Goal: Information Seeking & Learning: Learn about a topic

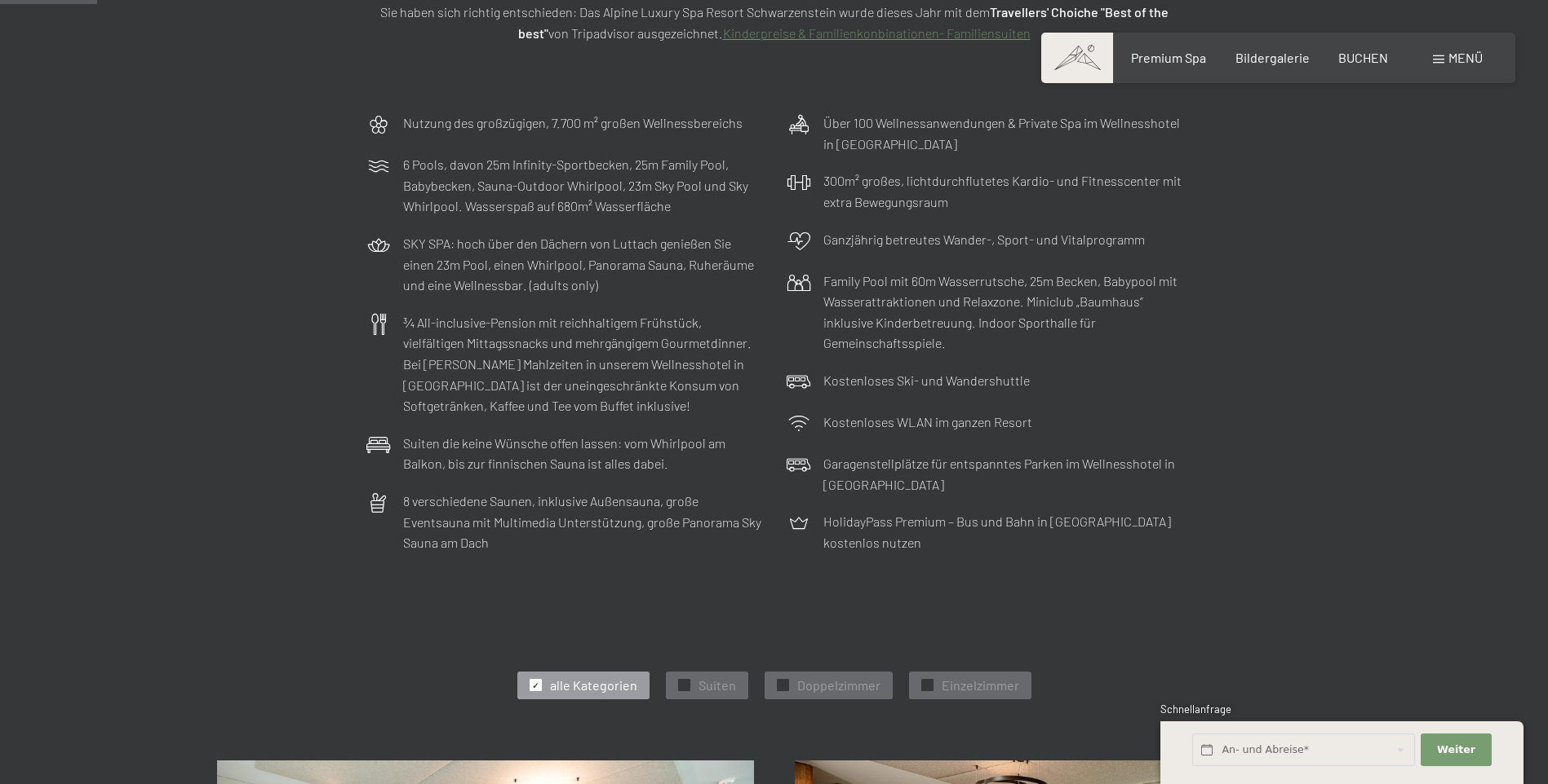
scroll to position [327, 0]
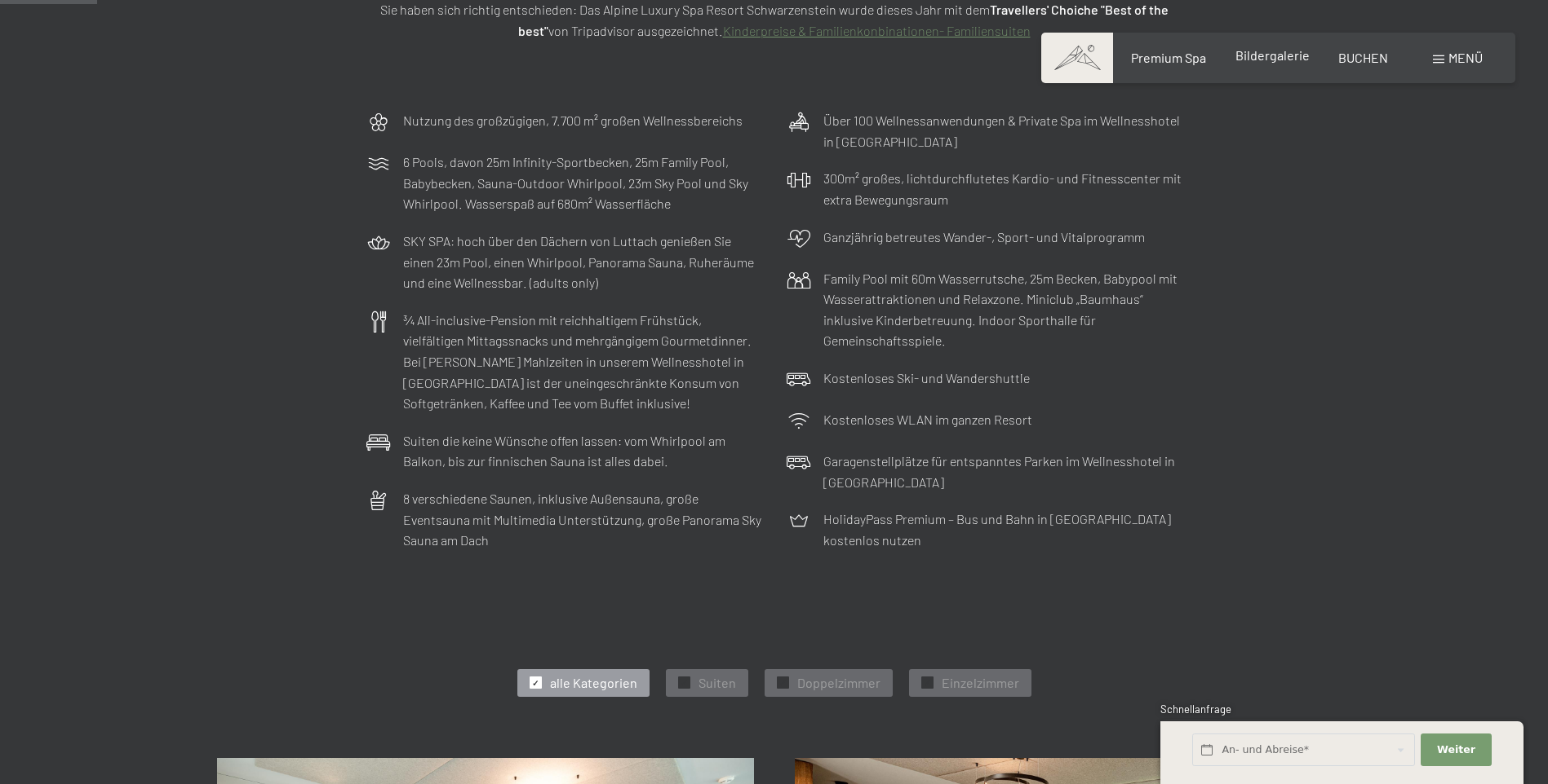
click at [1264, 56] on span "Bildergalerie" at bounding box center [1273, 55] width 74 height 15
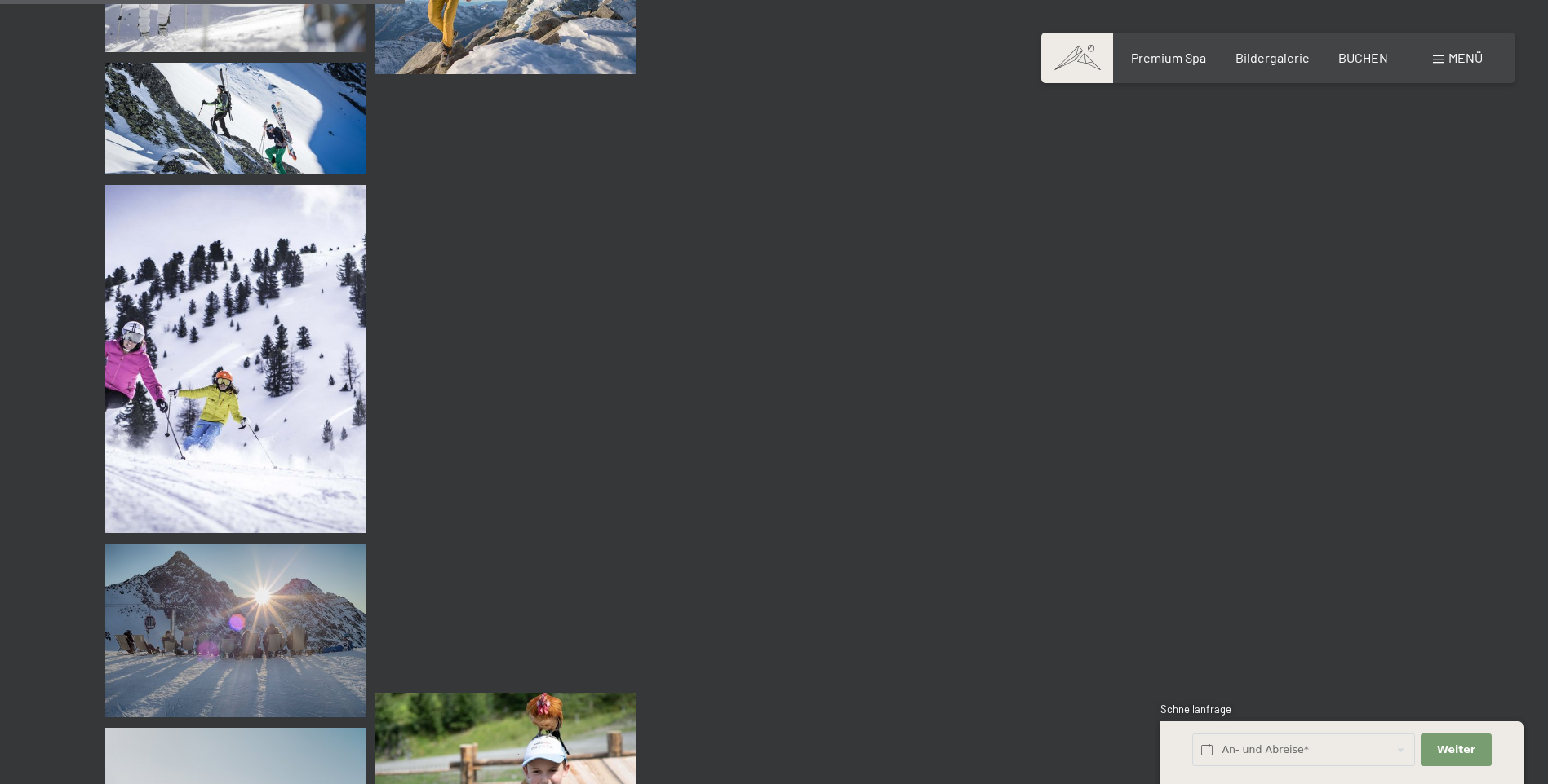
scroll to position [5544, 0]
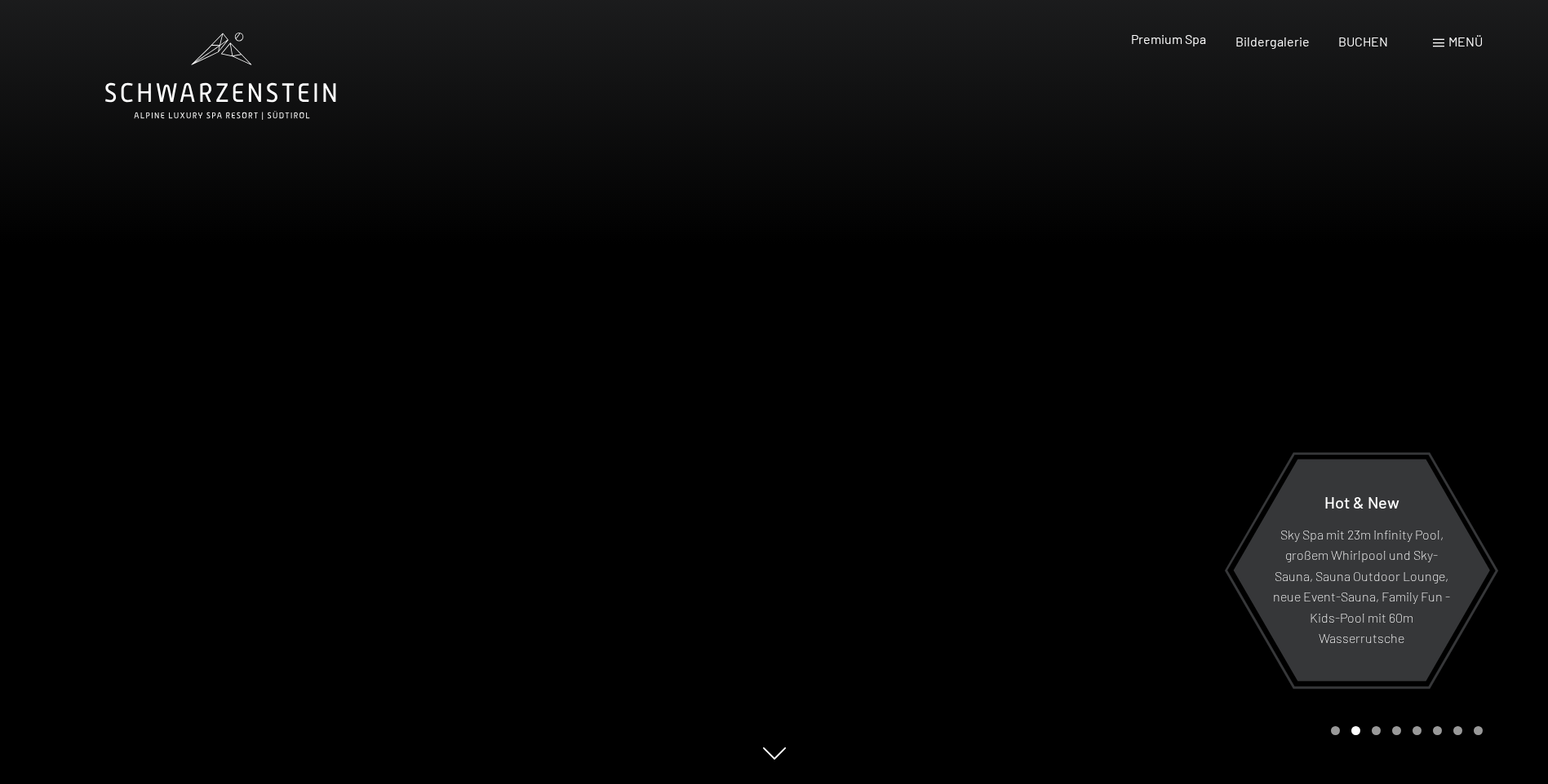
click at [1152, 41] on span "Premium Spa" at bounding box center [1168, 39] width 75 height 15
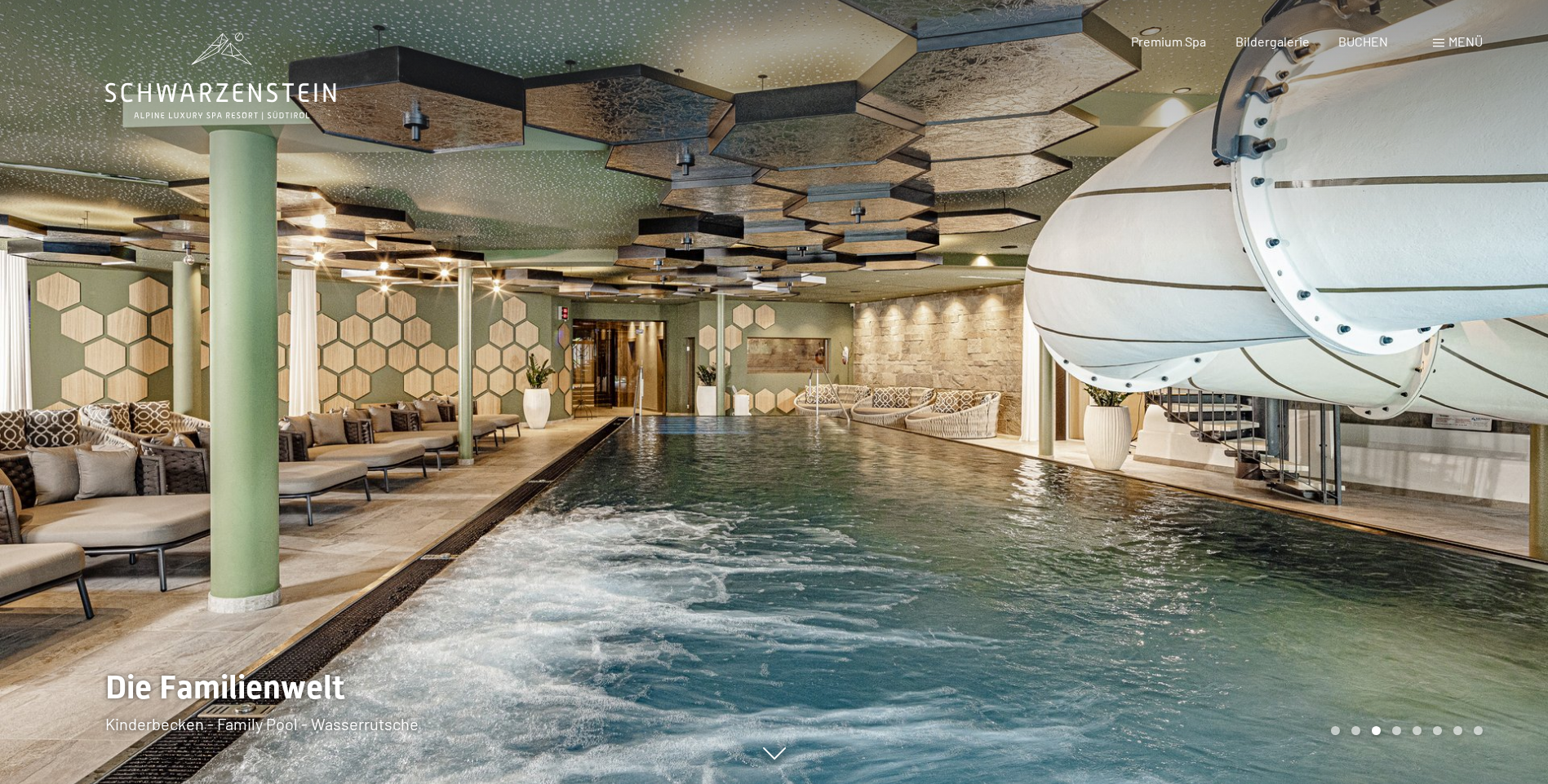
click at [1456, 40] on span "Menü" at bounding box center [1465, 41] width 34 height 15
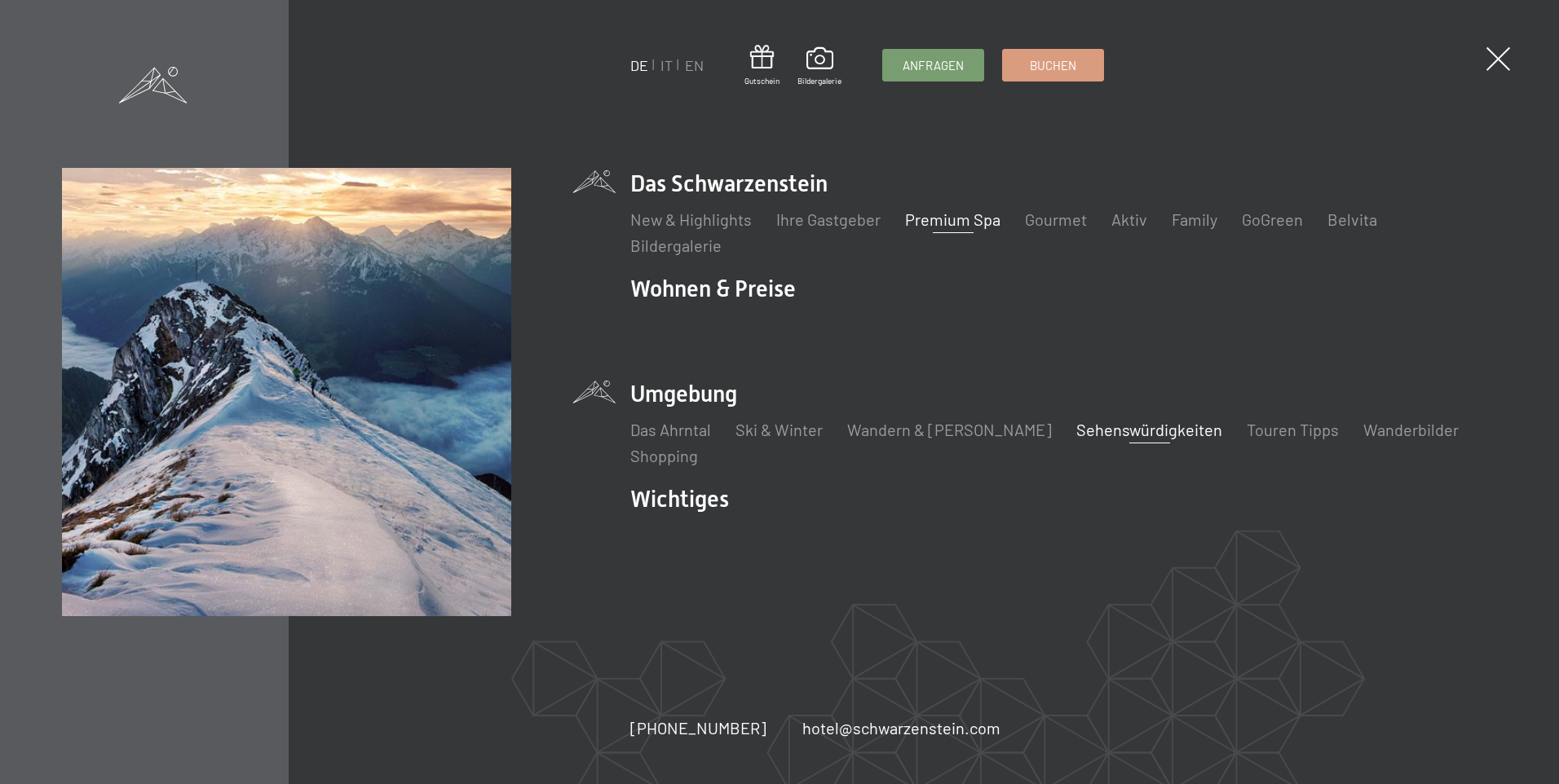
click at [1076, 426] on link "Sehenswürdigkeiten" at bounding box center [1149, 429] width 146 height 19
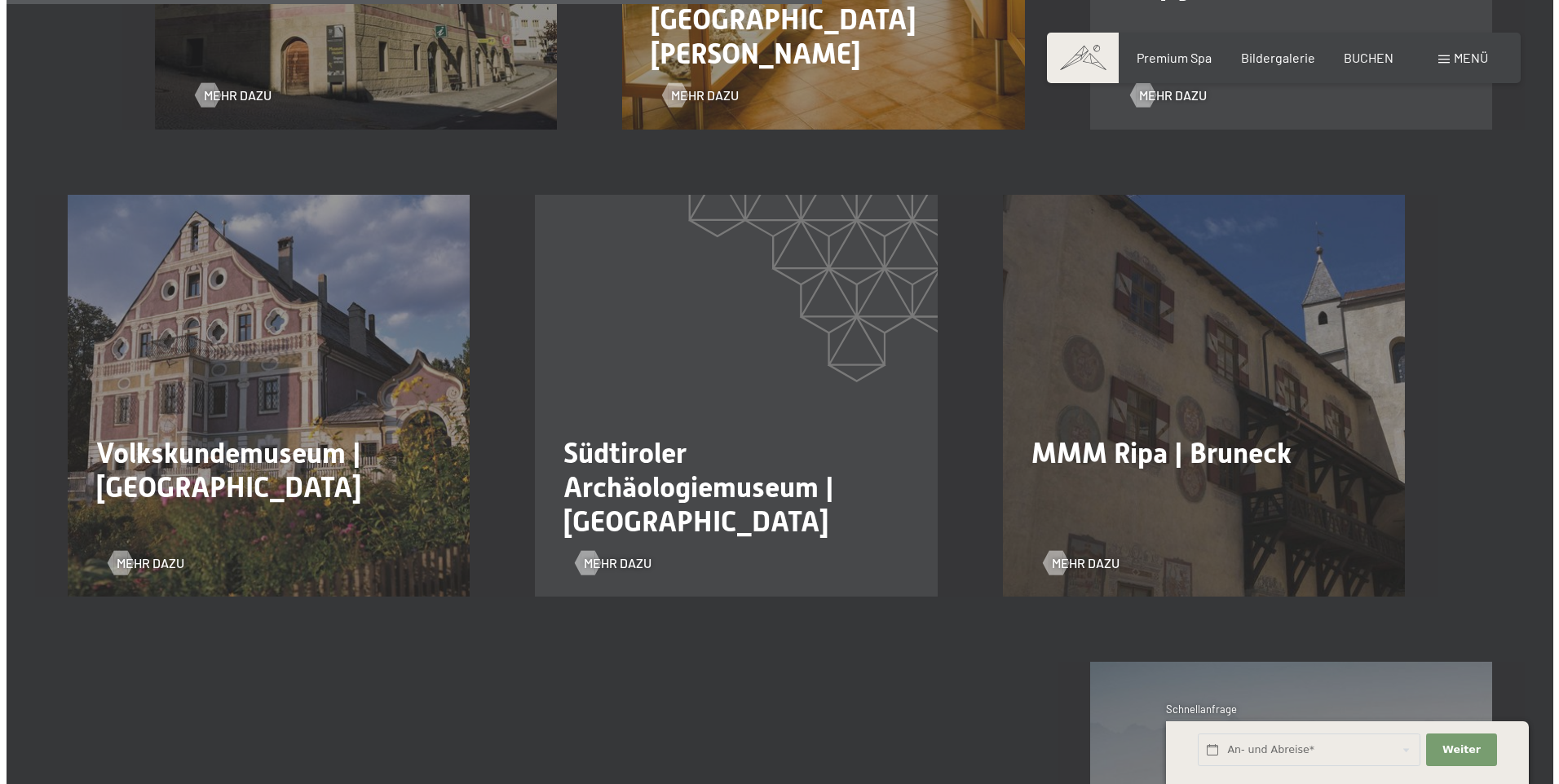
scroll to position [2527, 0]
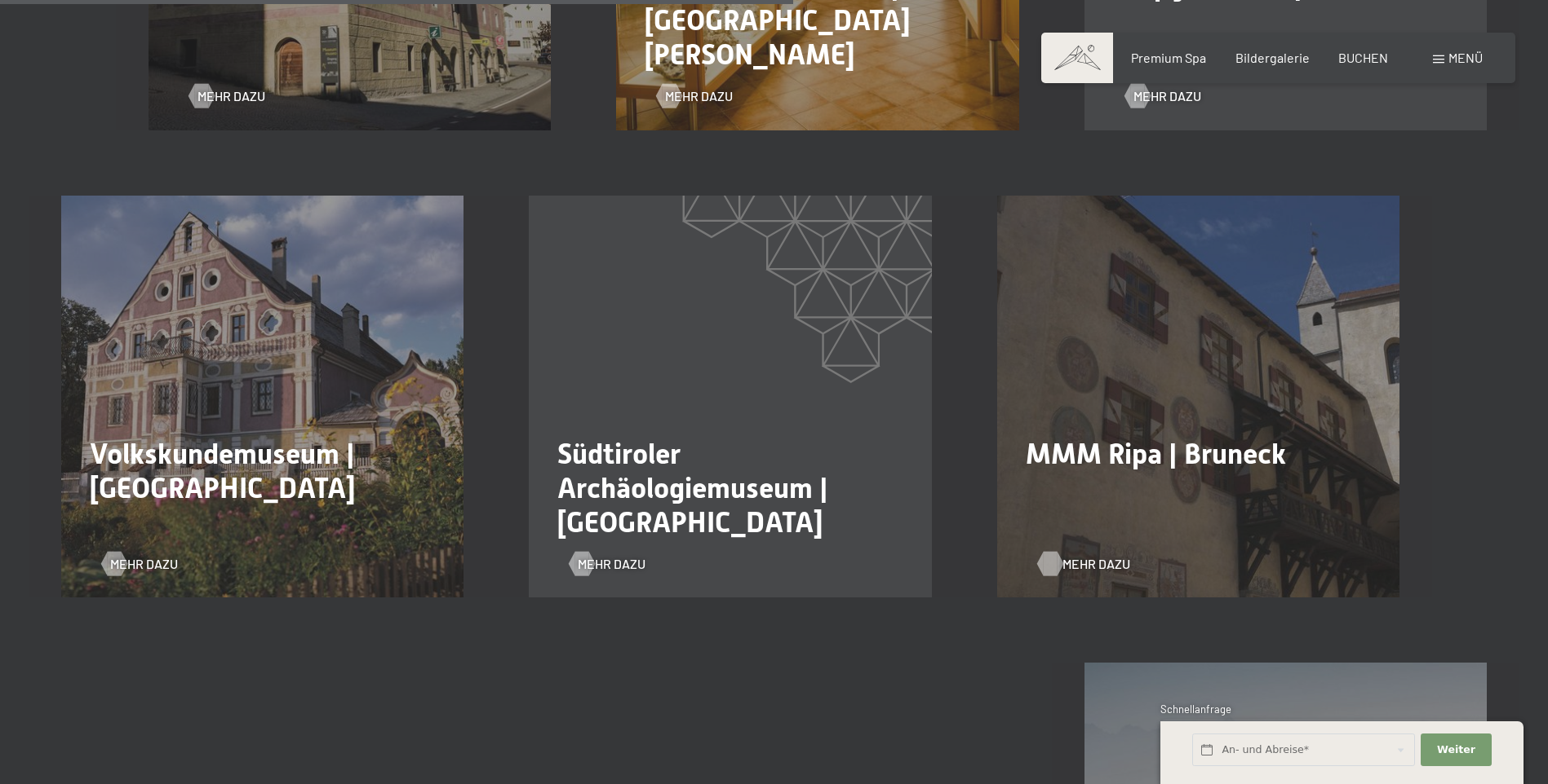
click at [1084, 555] on span "Mehr dazu" at bounding box center [1096, 563] width 68 height 18
